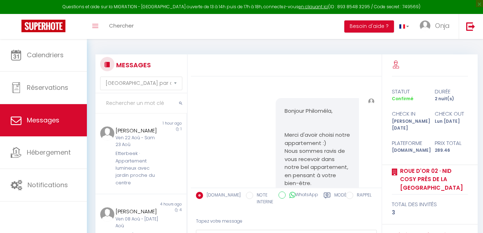
select select "message"
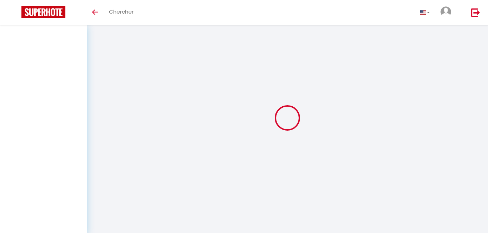
select select "message"
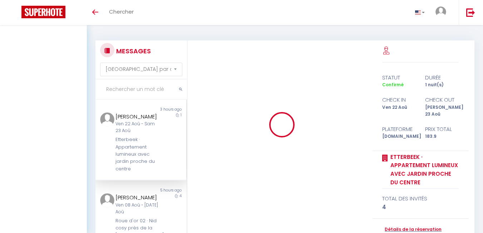
select select "message"
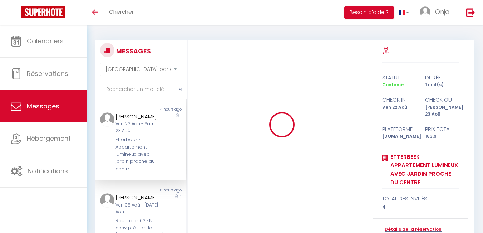
select select "message"
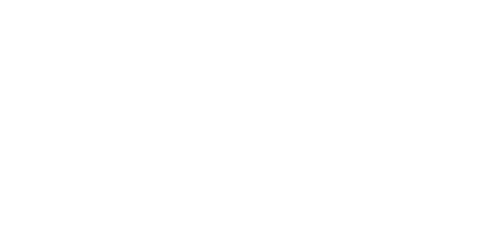
select select "message"
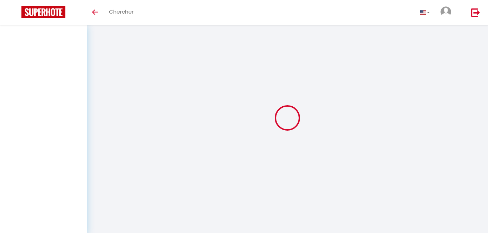
select select "message"
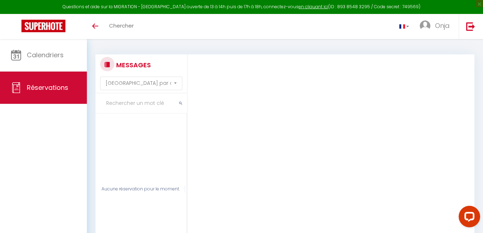
drag, startPoint x: 141, startPoint y: 104, endPoint x: 87, endPoint y: 95, distance: 55.4
click at [139, 104] on input "text" at bounding box center [141, 103] width 92 height 20
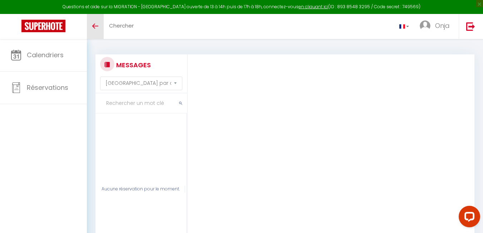
click at [96, 24] on link "Toggle menubar" at bounding box center [95, 26] width 17 height 25
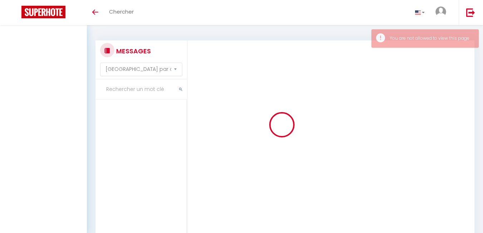
select select "message"
